Goal: Find specific page/section: Find specific page/section

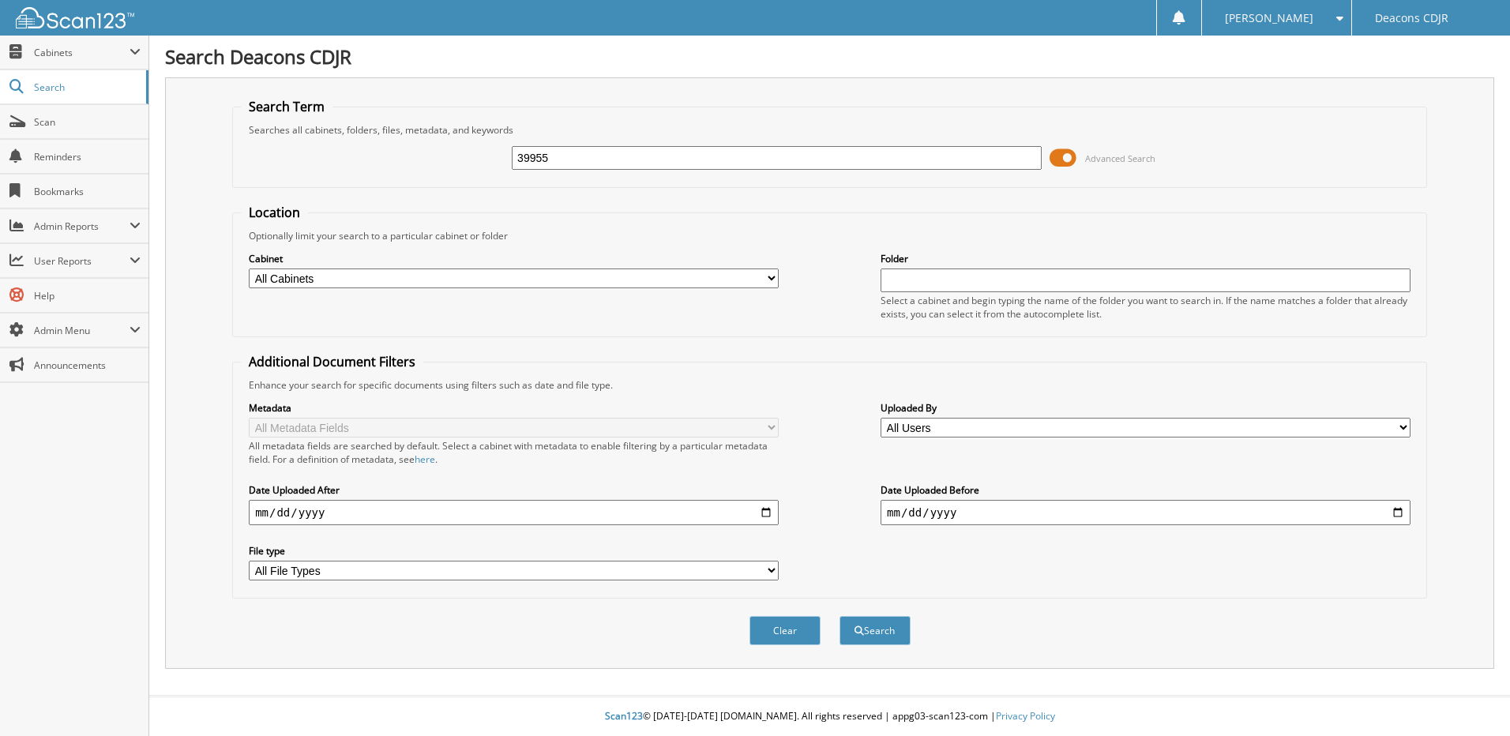
type input "39955"
click at [839, 616] on button "Search" at bounding box center [874, 630] width 71 height 29
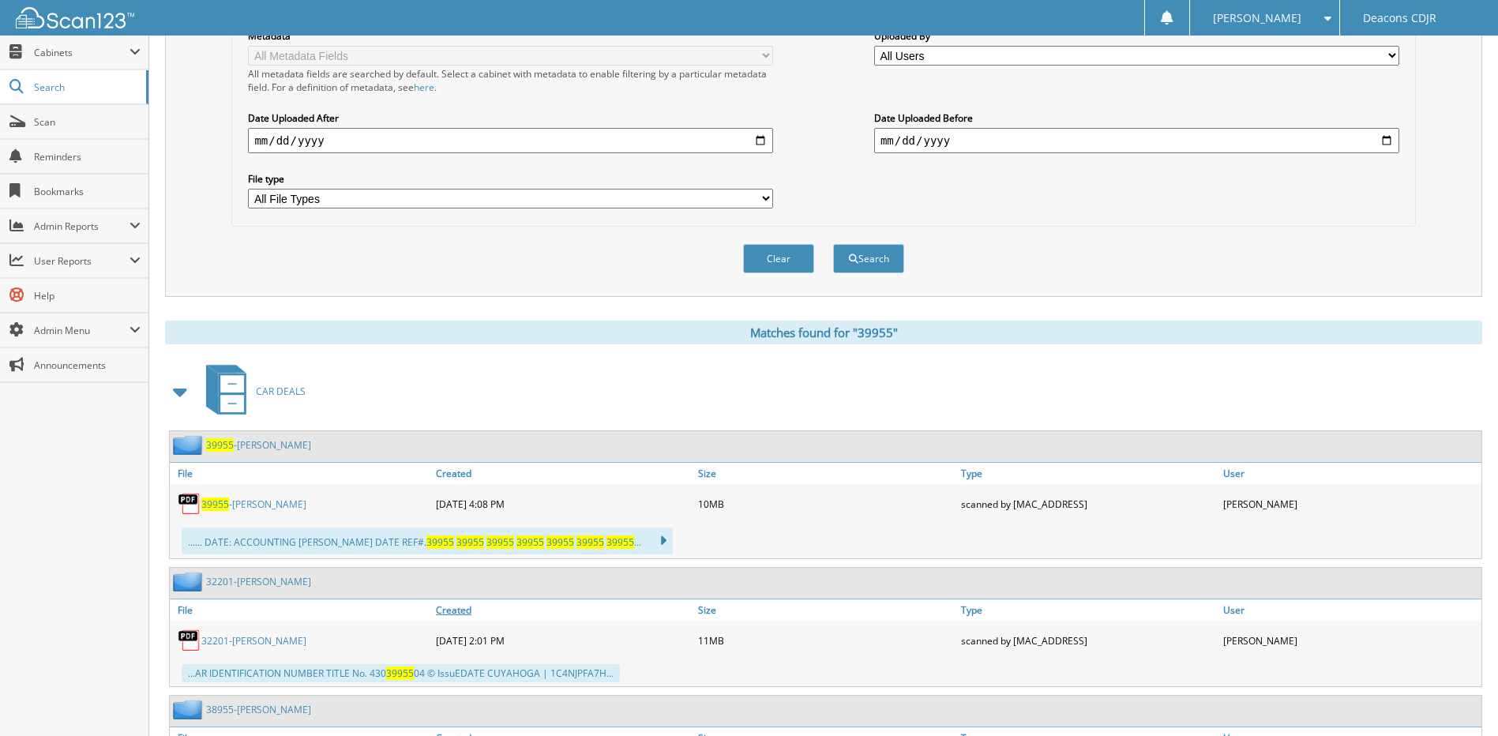
scroll to position [395, 0]
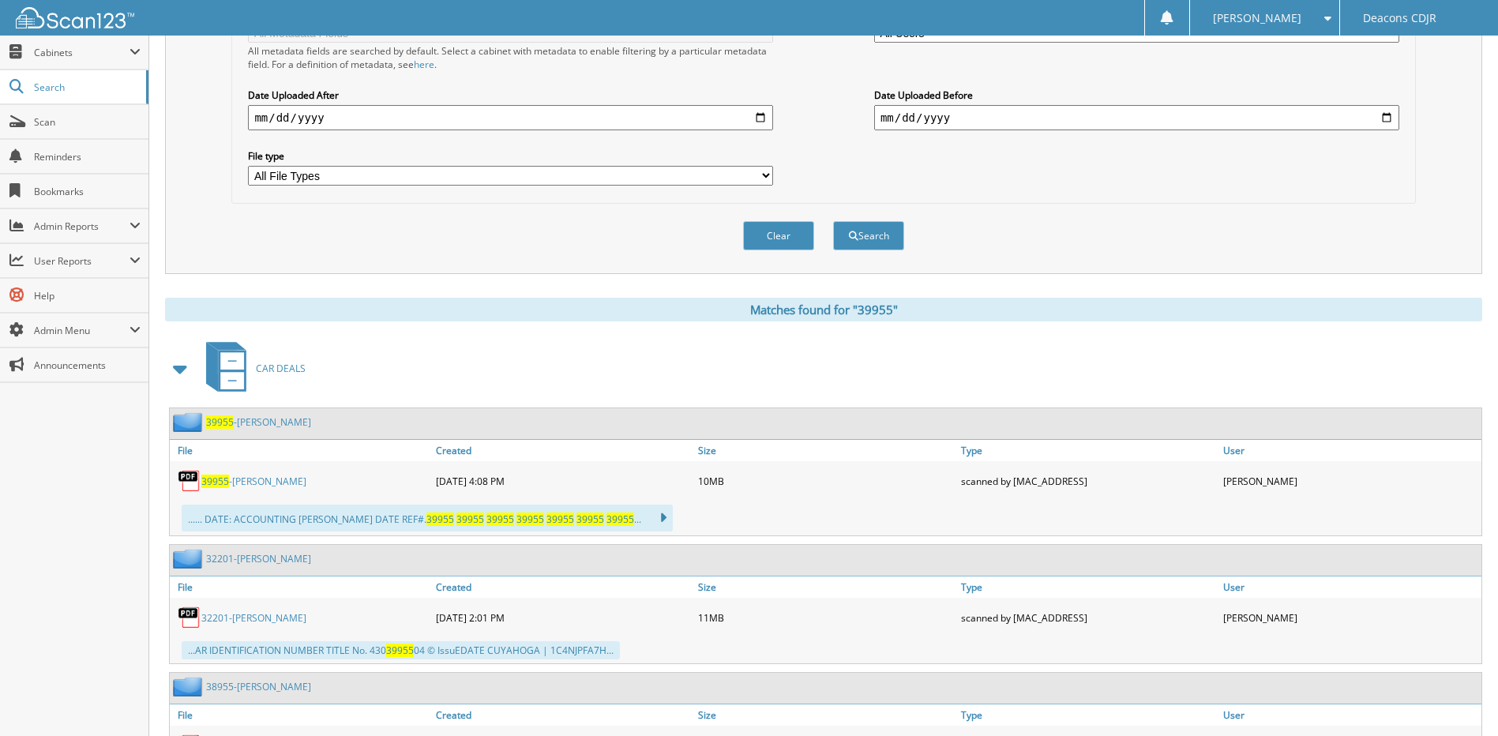
click at [178, 373] on span at bounding box center [181, 368] width 22 height 28
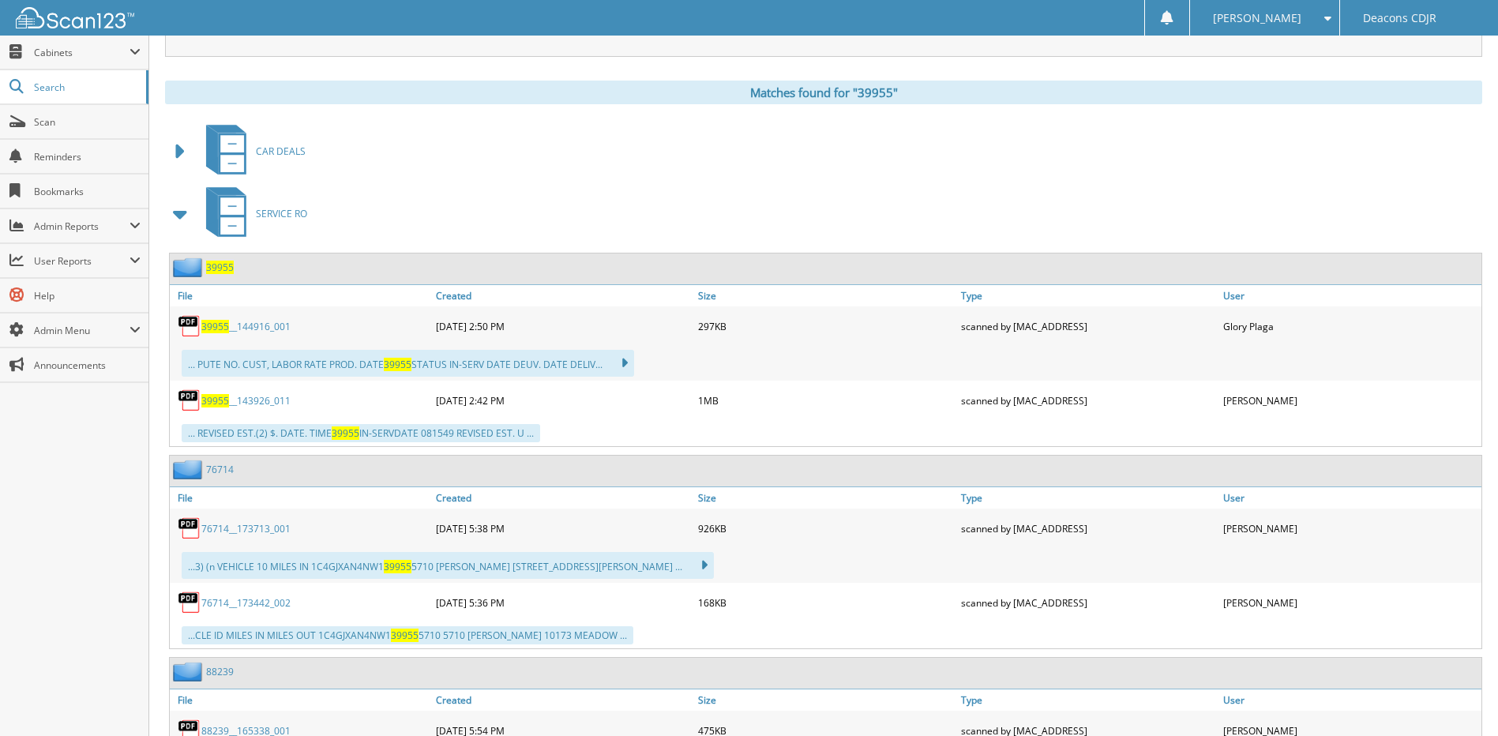
scroll to position [632, 0]
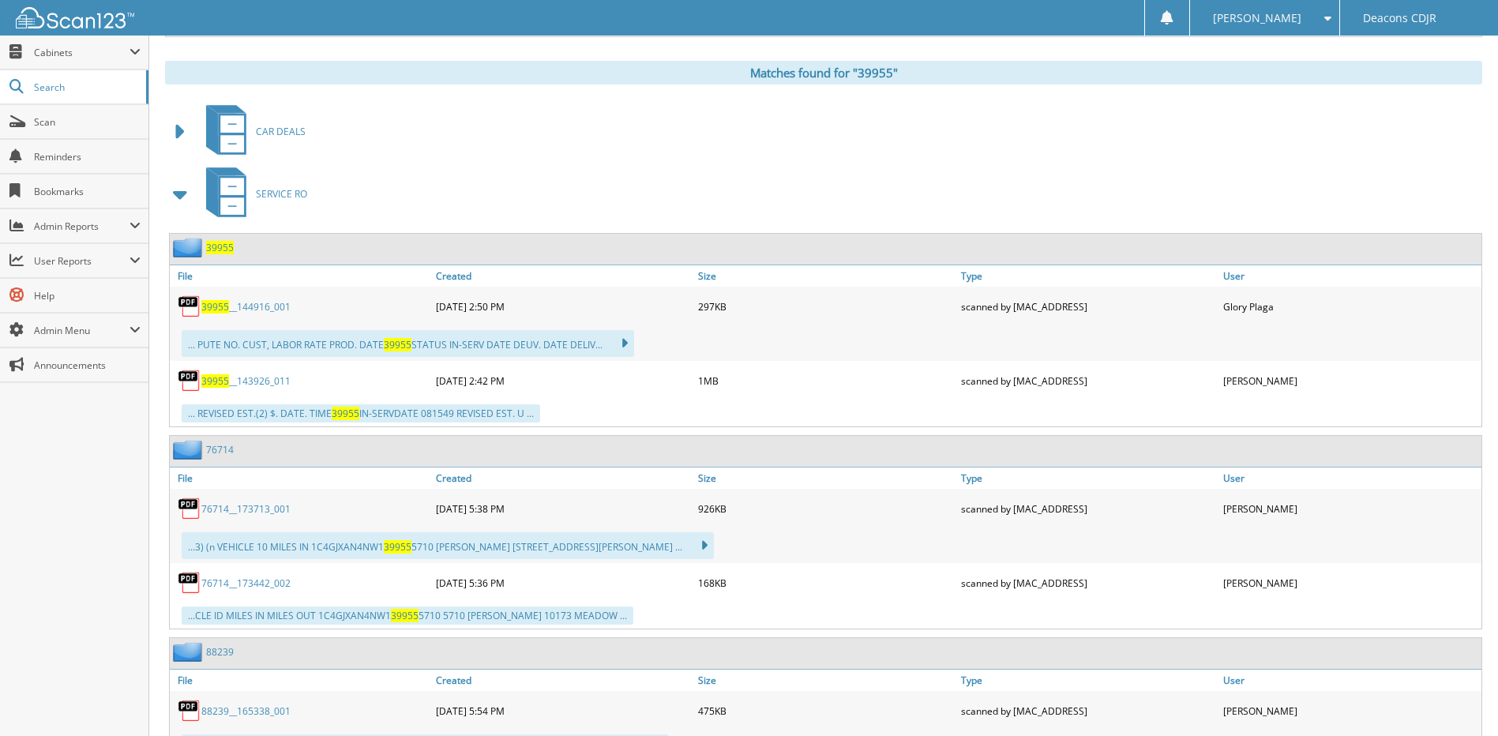
click at [246, 307] on link "39955 __144916_001" at bounding box center [245, 306] width 89 height 13
click at [173, 197] on span at bounding box center [181, 194] width 22 height 28
